Goal: Task Accomplishment & Management: Manage account settings

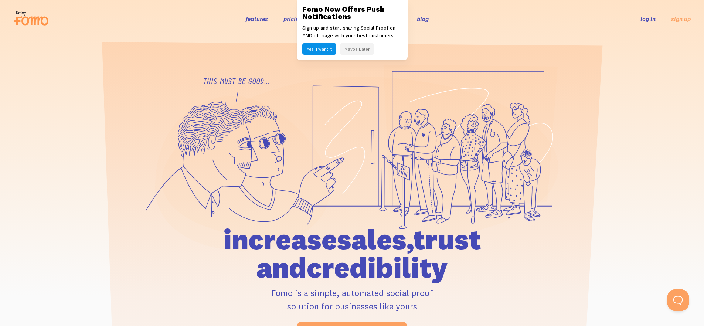
click at [643, 18] on link "log in" at bounding box center [647, 18] width 15 height 7
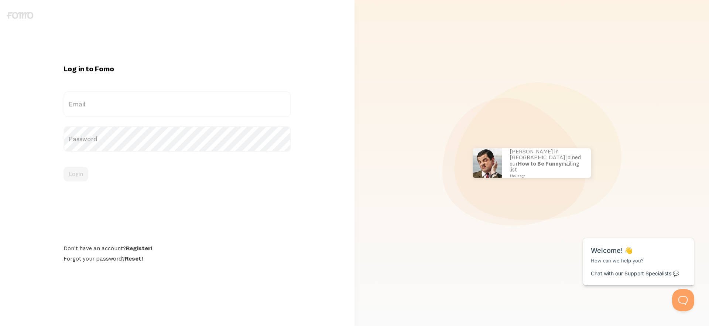
click at [161, 104] on label "Email" at bounding box center [178, 104] width 228 height 26
click at [161, 104] on input "Email" at bounding box center [178, 104] width 228 height 26
paste input "rob.anderson@robertjamesrealty.com.au"
type input "rob.anderson@robertjamesrealty.com.au"
click at [140, 146] on label "Password" at bounding box center [178, 139] width 228 height 26
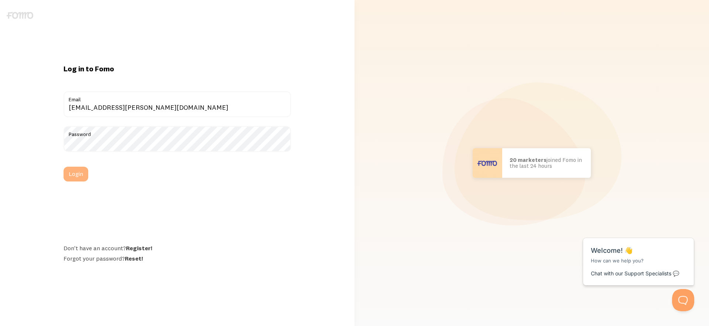
click at [79, 175] on button "Login" at bounding box center [76, 174] width 25 height 15
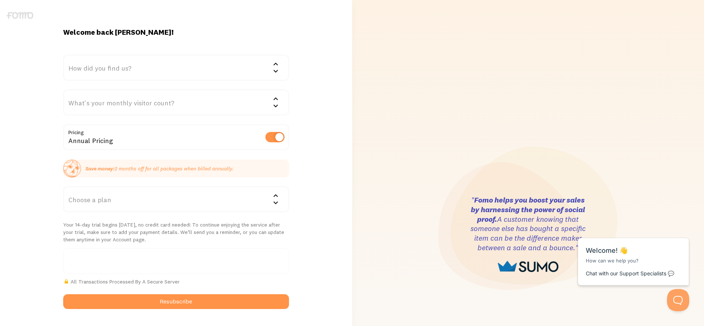
click at [14, 13] on img at bounding box center [20, 15] width 27 height 7
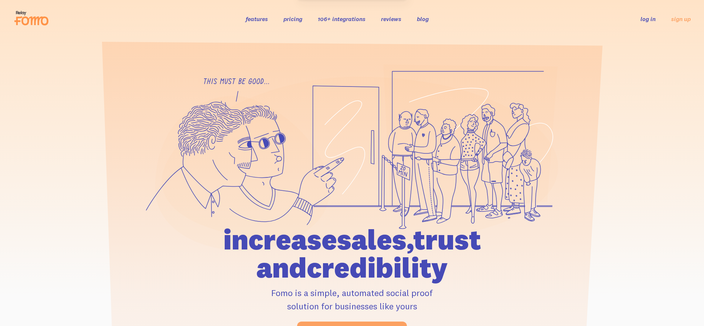
click at [650, 20] on link "log in" at bounding box center [647, 18] width 15 height 7
